Goal: Check status

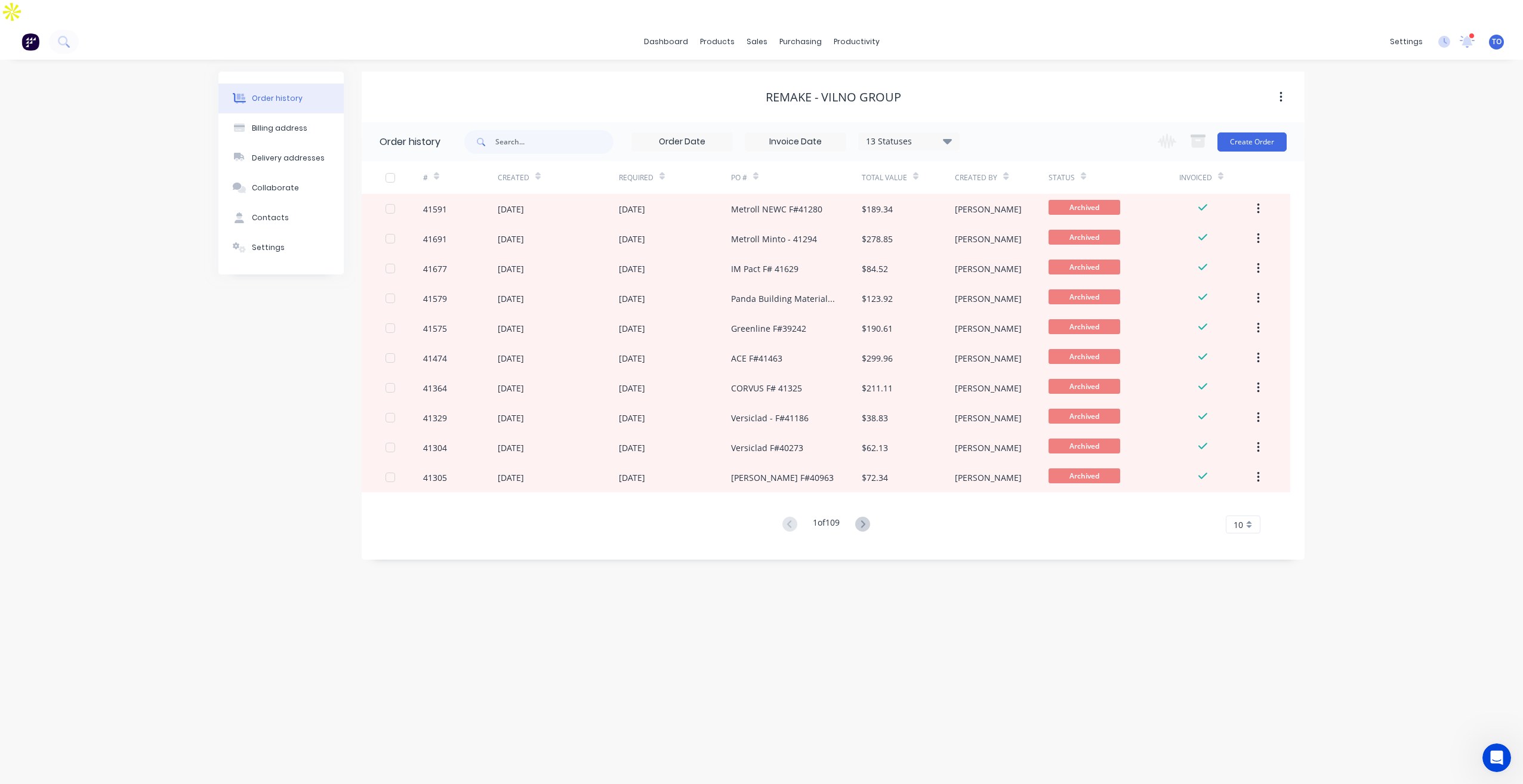
click at [901, 132] on div "13 Statuses Invoice Status Invoiced Not Invoiced Partial Order Status All Archi…" at bounding box center [909, 141] width 102 height 18
click at [900, 135] on div "13 Statuses" at bounding box center [909, 141] width 100 height 13
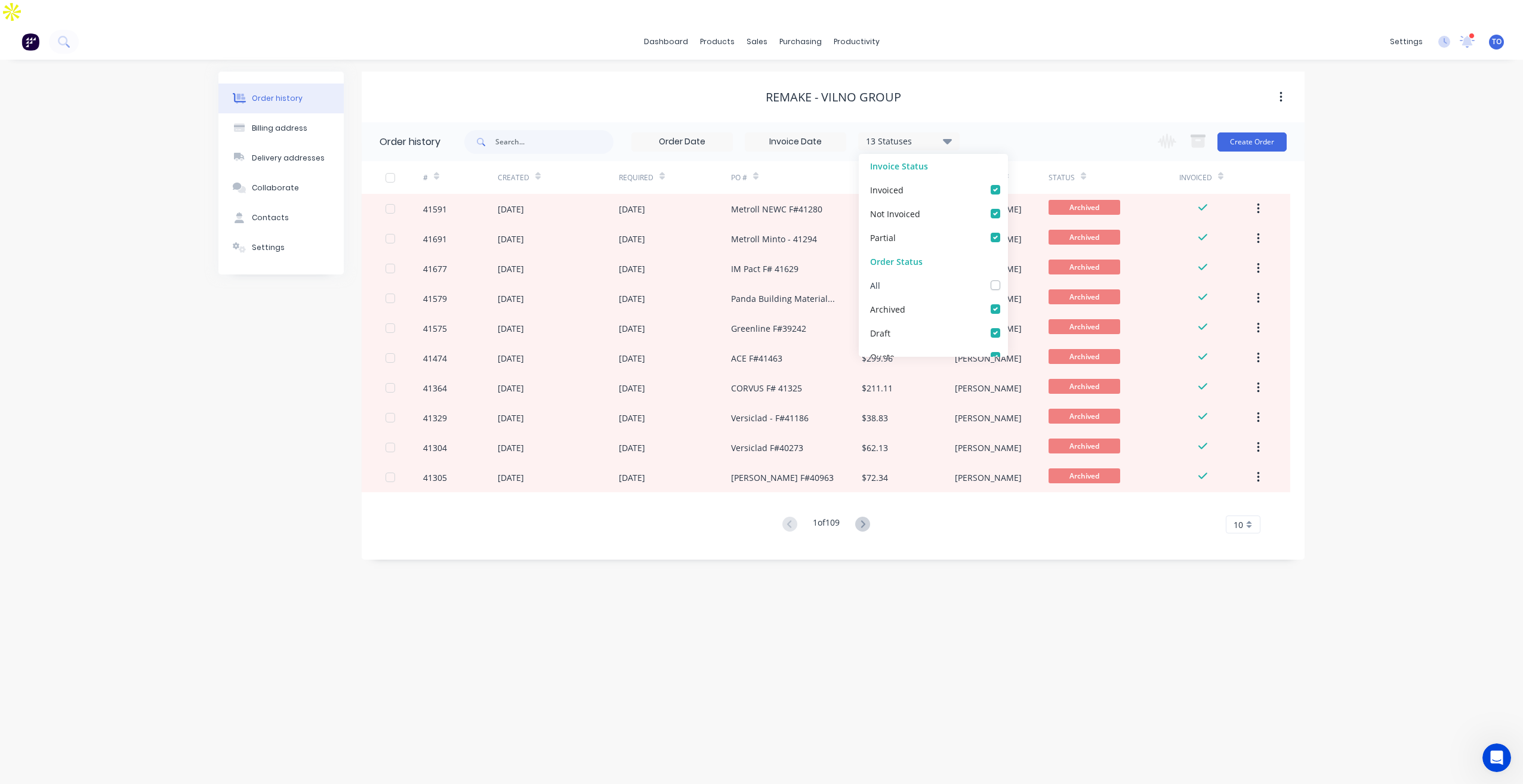
click at [1007, 278] on label at bounding box center [1007, 278] width 0 height 0
click at [1007, 278] on input "checkbox" at bounding box center [1012, 284] width 10 height 11
checkbox input "true"
click at [1044, 122] on div "13 Statuses Invoice Status Invoiced Not Invoiced Partial Order Status All Archi…" at bounding box center [884, 141] width 840 height 39
